Goal: Information Seeking & Learning: Find specific page/section

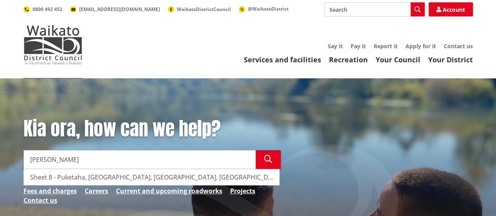
click at [181, 177] on div "Sheet 8 - Puketaha, [GEOGRAPHIC_DATA], [GEOGRAPHIC_DATA], [GEOGRAPHIC_DATA][PER…" at bounding box center [151, 178] width 255 height 16
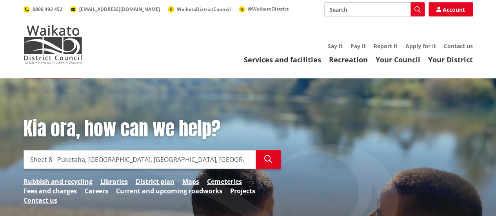
type input "Sheet 8 - Puketaha, [GEOGRAPHIC_DATA], [GEOGRAPHIC_DATA], [GEOGRAPHIC_DATA][PER…"
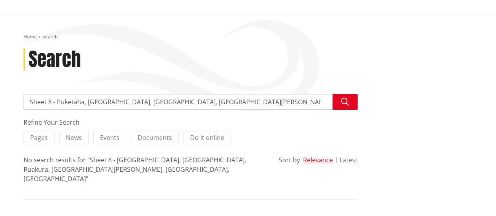
scroll to position [78, 0]
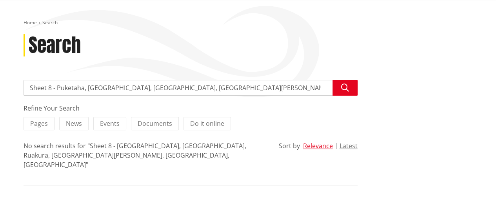
click at [273, 91] on input "Sheet 8 - Puketaha, [GEOGRAPHIC_DATA], [GEOGRAPHIC_DATA], [GEOGRAPHIC_DATA][PER…" at bounding box center [191, 88] width 334 height 16
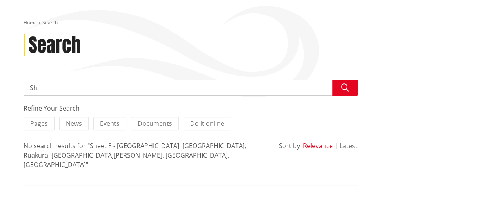
type input "S"
type input "[PERSON_NAME] subdivision"
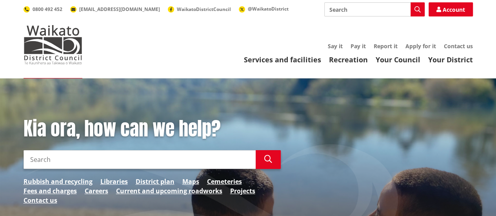
click at [74, 157] on input "Search" at bounding box center [140, 159] width 232 height 19
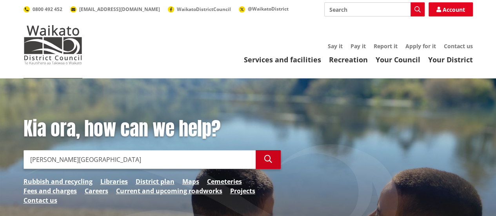
type input "greenhill park subdivision"
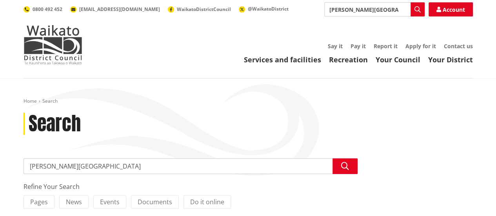
drag, startPoint x: 109, startPoint y: 170, endPoint x: 118, endPoint y: 166, distance: 9.5
click at [113, 169] on input "greenhill park subdivision" at bounding box center [191, 167] width 334 height 16
type input "g"
type input "Online contracting"
